Goal: Information Seeking & Learning: Learn about a topic

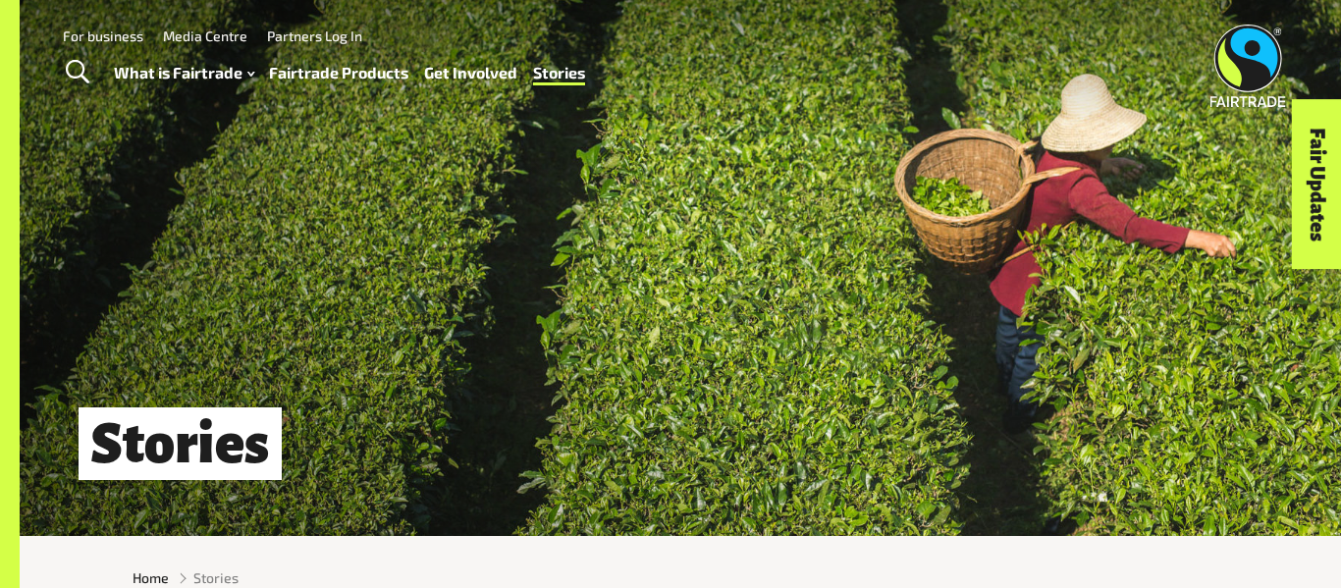
click at [349, 73] on link "Fairtrade Products" at bounding box center [338, 73] width 139 height 28
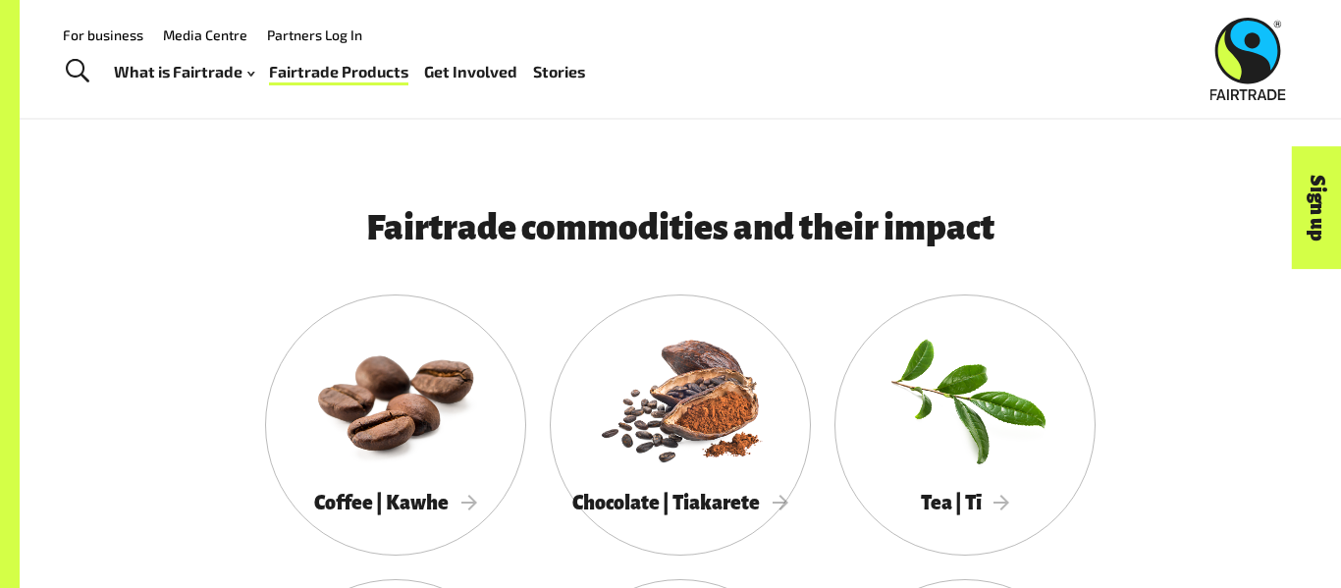
scroll to position [1525, 0]
click at [691, 358] on div at bounding box center [680, 397] width 261 height 170
click at [573, 88] on div "What is Fairtrade How Fairtrade works Where Fairtrade works Fast facts Who we a…" at bounding box center [358, 71] width 488 height 49
click at [559, 80] on link "Stories" at bounding box center [559, 72] width 52 height 28
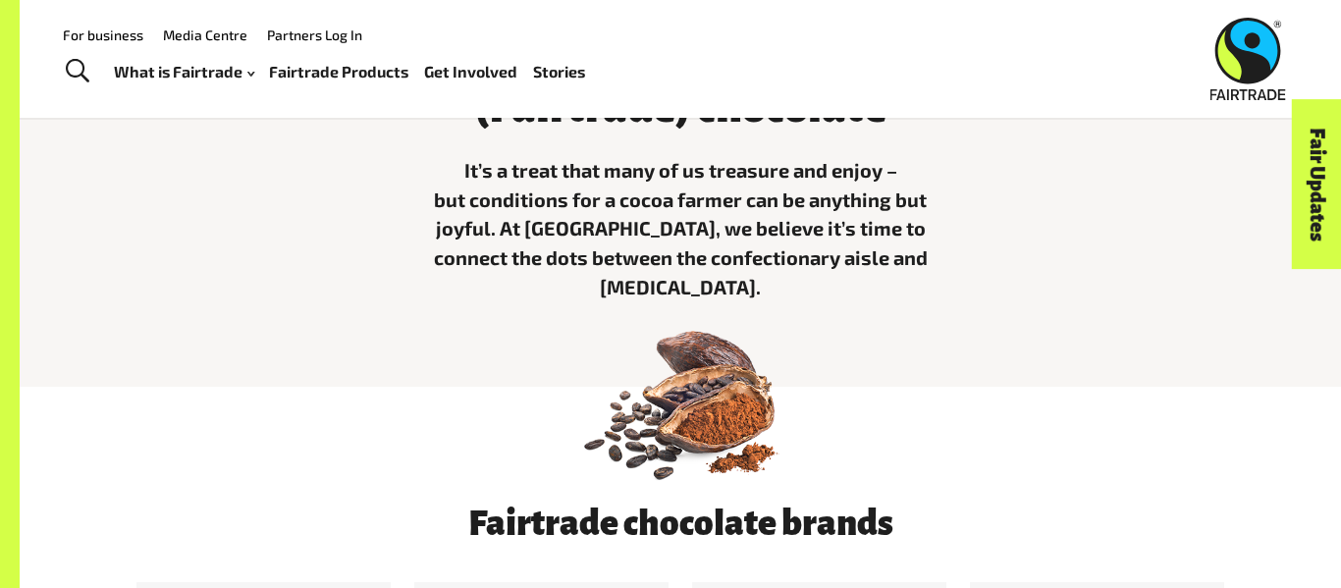
scroll to position [653, 0]
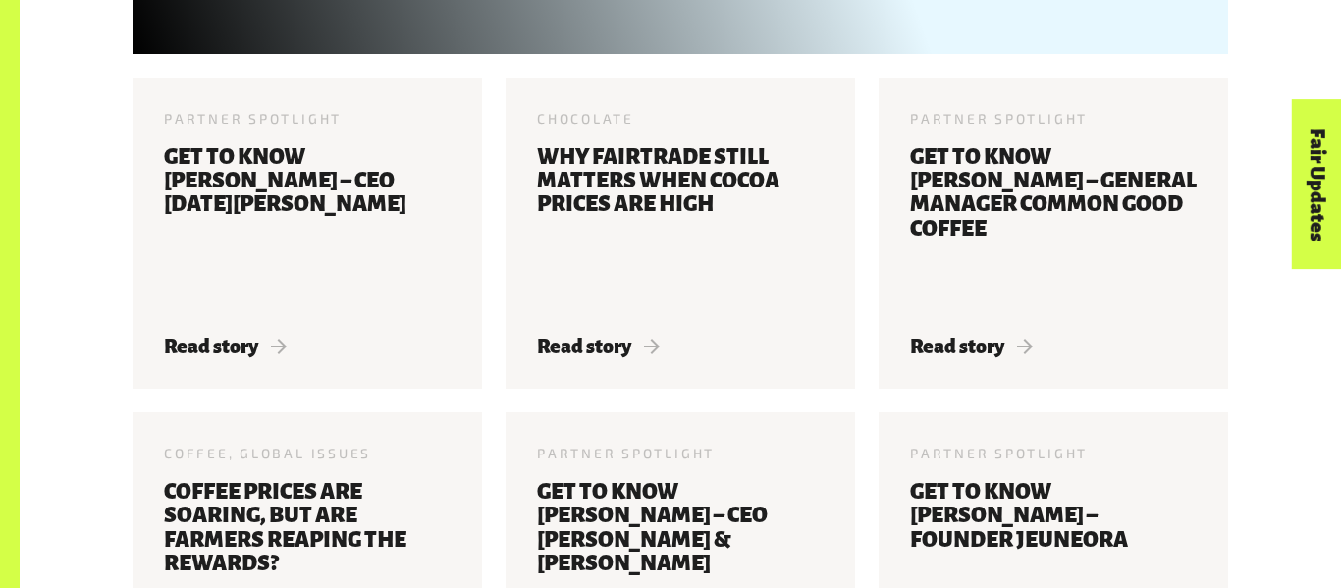
scroll to position [1179, 0]
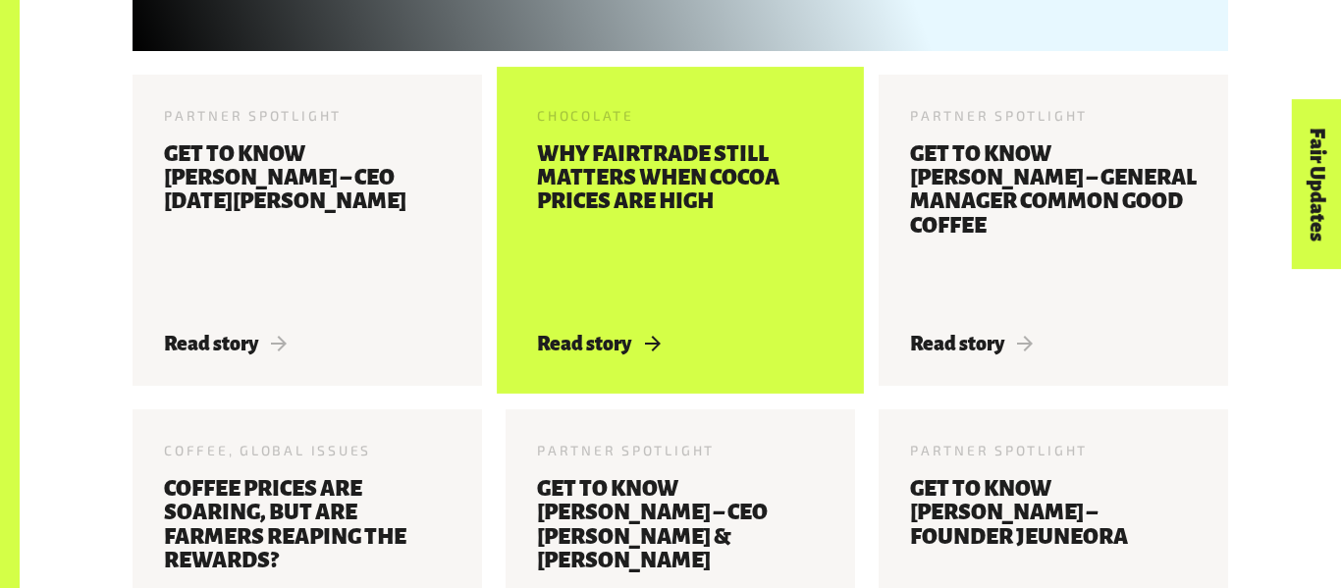
click at [610, 149] on h3 "Why Fairtrade still matters when cocoa prices are high" at bounding box center [680, 225] width 287 height 167
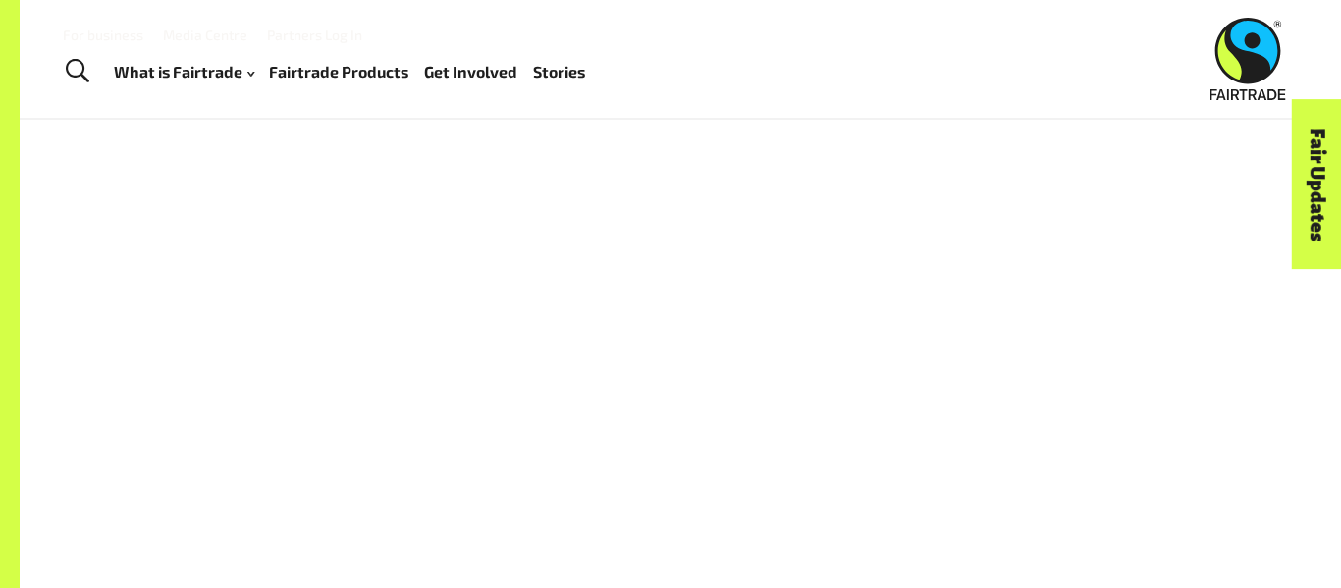
click at [311, 66] on link "Fairtrade Products" at bounding box center [338, 72] width 139 height 28
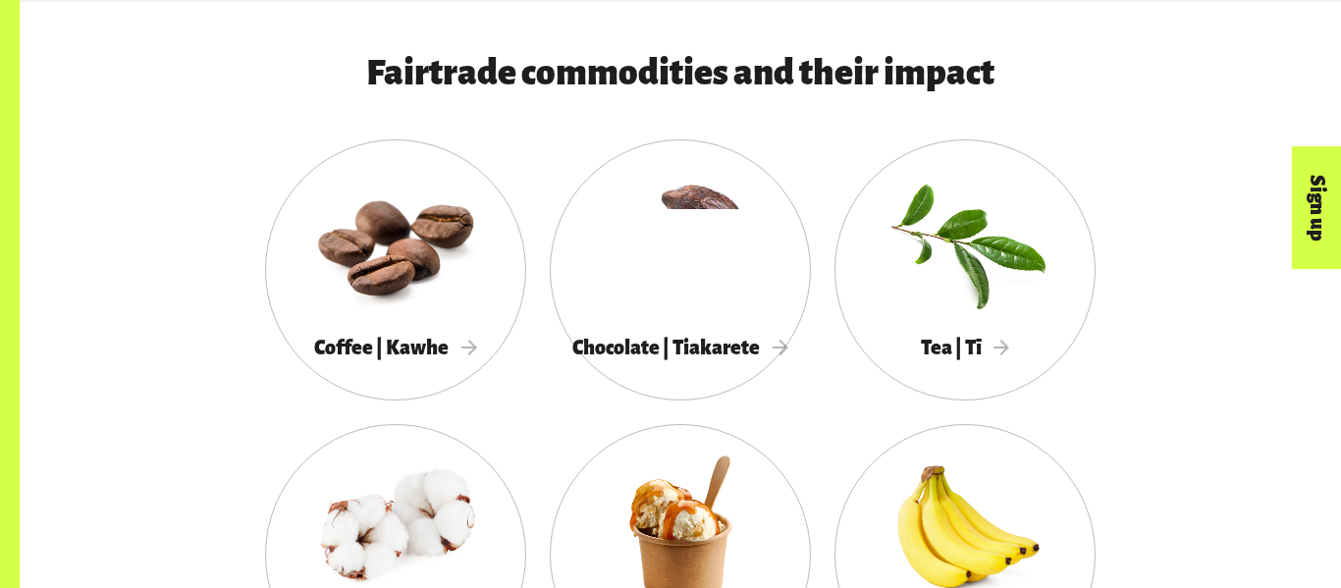
scroll to position [1682, 0]
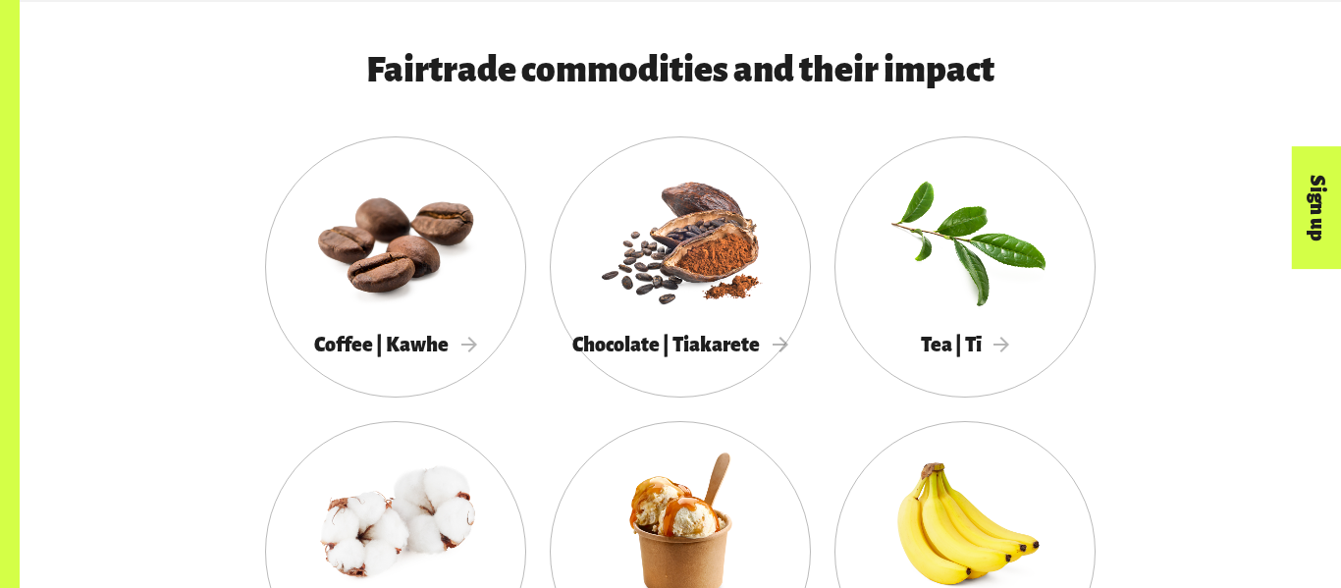
click at [685, 320] on div at bounding box center [680, 240] width 261 height 170
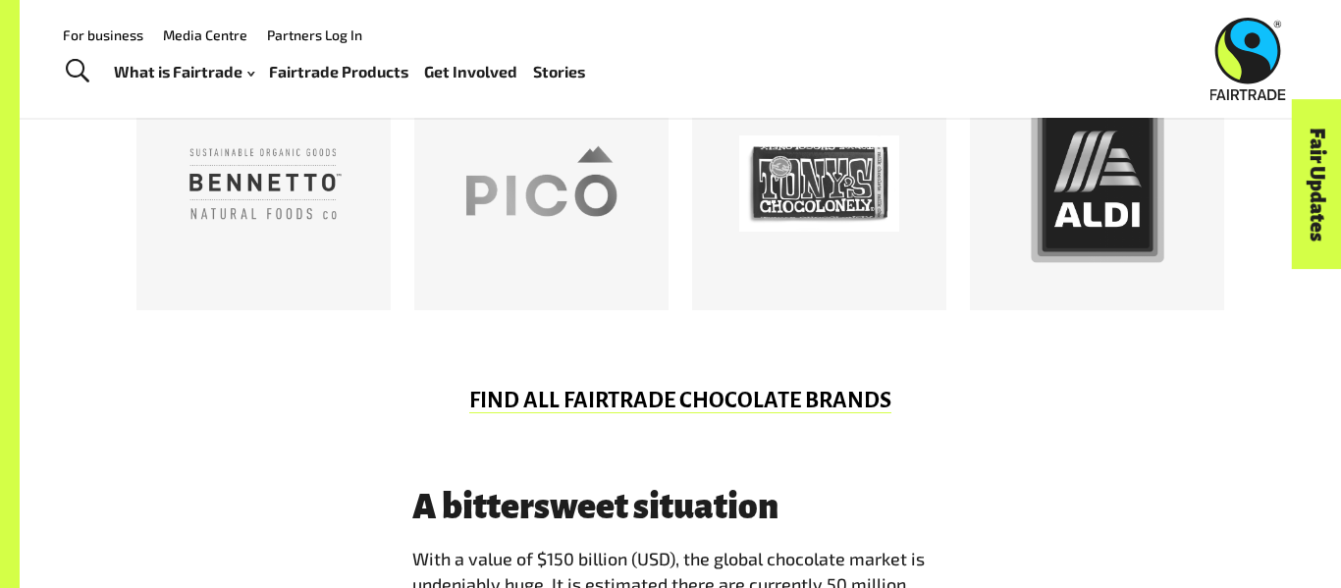
scroll to position [1169, 0]
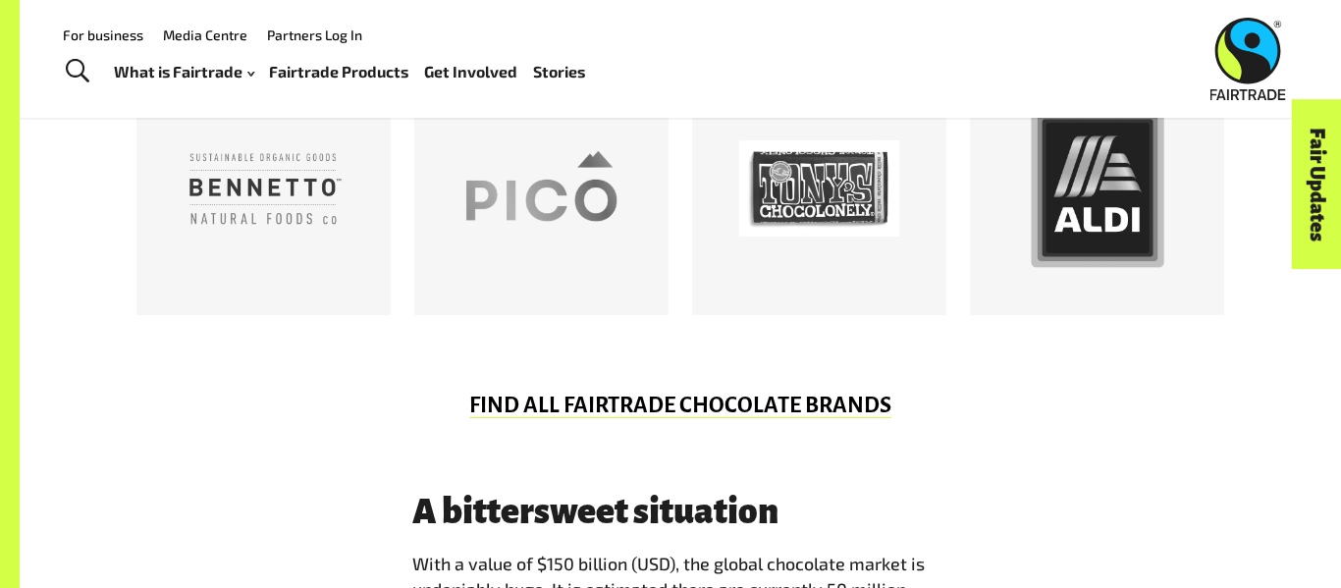
click at [1043, 407] on div "FIND ALL FAIRTRADE CHOCOLATE BRANDS" at bounding box center [680, 411] width 1119 height 35
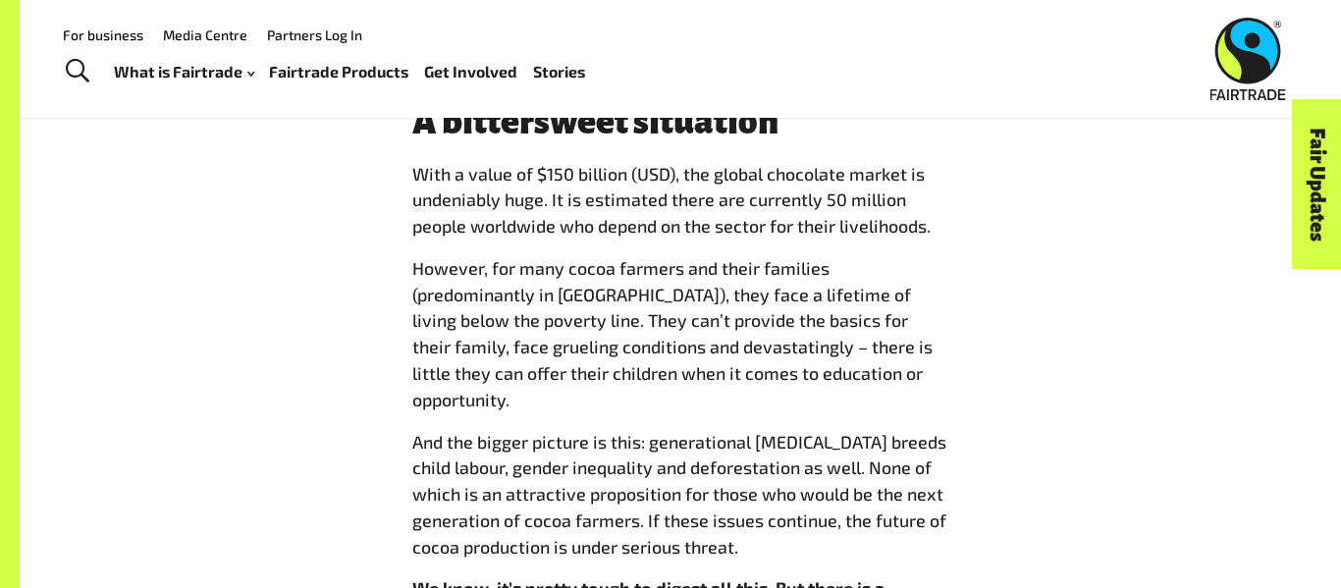
scroll to position [1560, 0]
